Goal: Check status: Check status

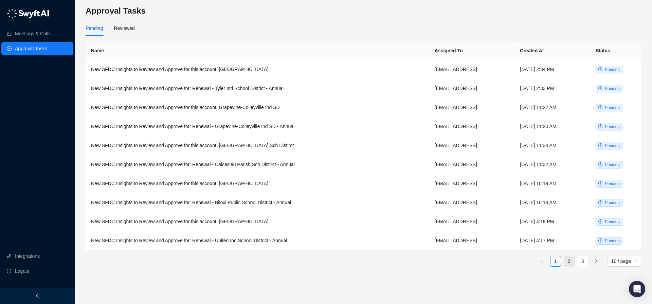
click at [573, 261] on link "2" at bounding box center [569, 261] width 10 height 10
click at [271, 220] on td "New SFDC Insights to Review and Approve for this account: Bastrop Ind School Di…" at bounding box center [258, 221] width 345 height 19
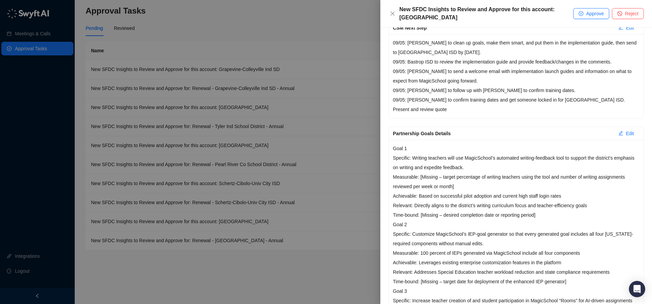
scroll to position [246, 0]
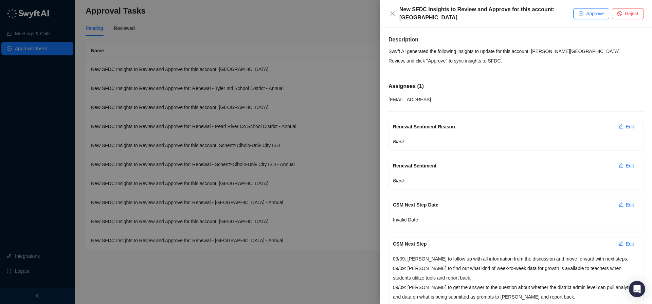
scroll to position [233, 0]
